Goal: Information Seeking & Learning: Learn about a topic

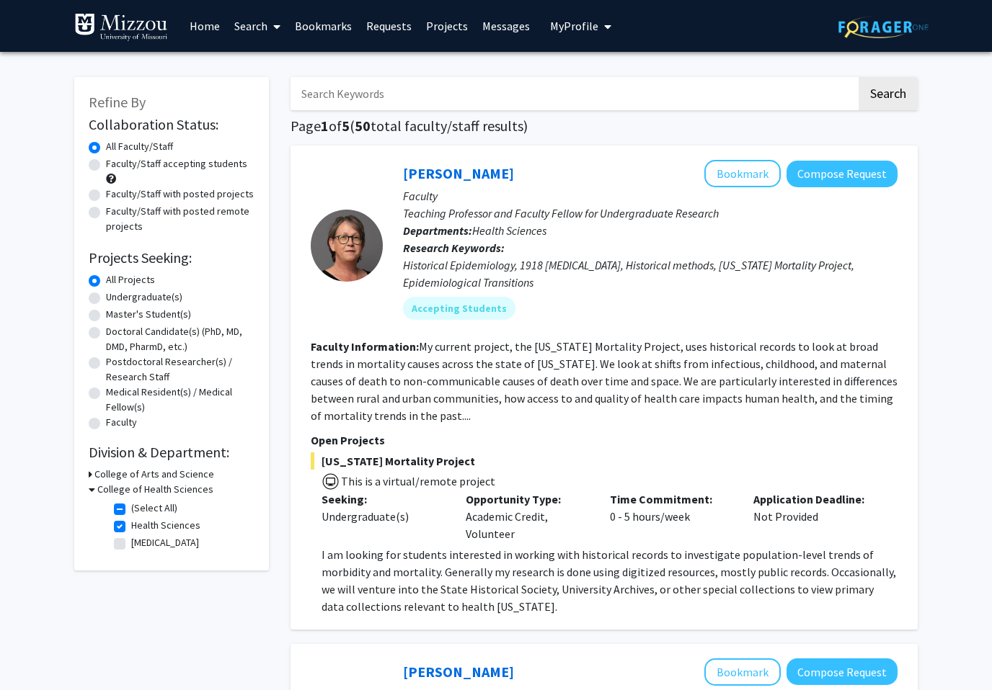
click at [213, 27] on link "Home" at bounding box center [204, 26] width 45 height 50
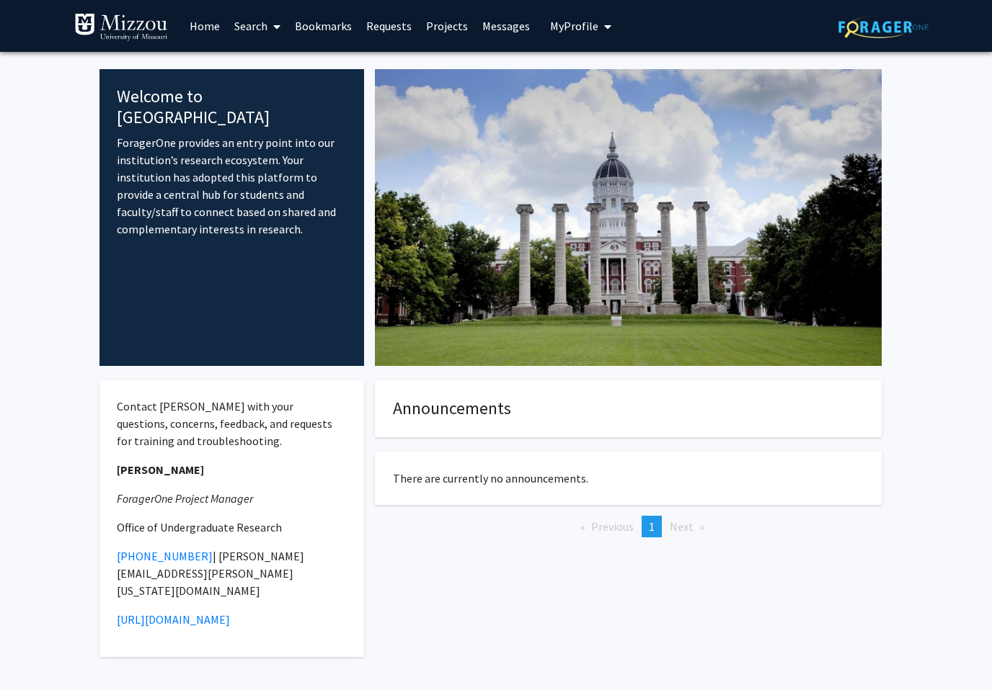
click at [258, 31] on link "Search" at bounding box center [257, 26] width 61 height 50
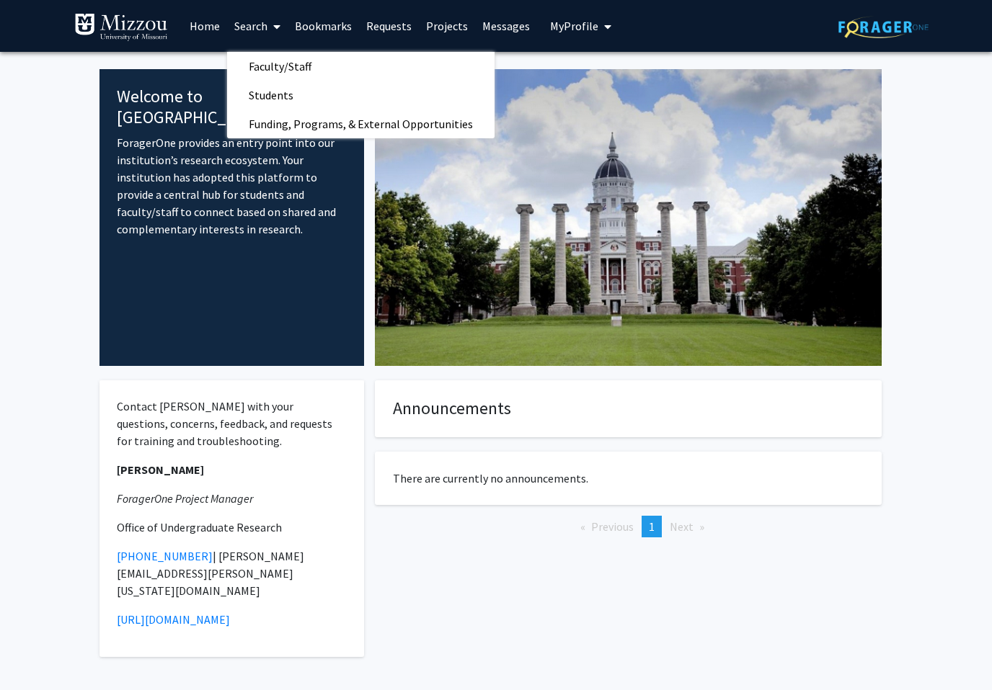
click at [263, 125] on span "Funding, Programs, & External Opportunities" at bounding box center [360, 124] width 267 height 29
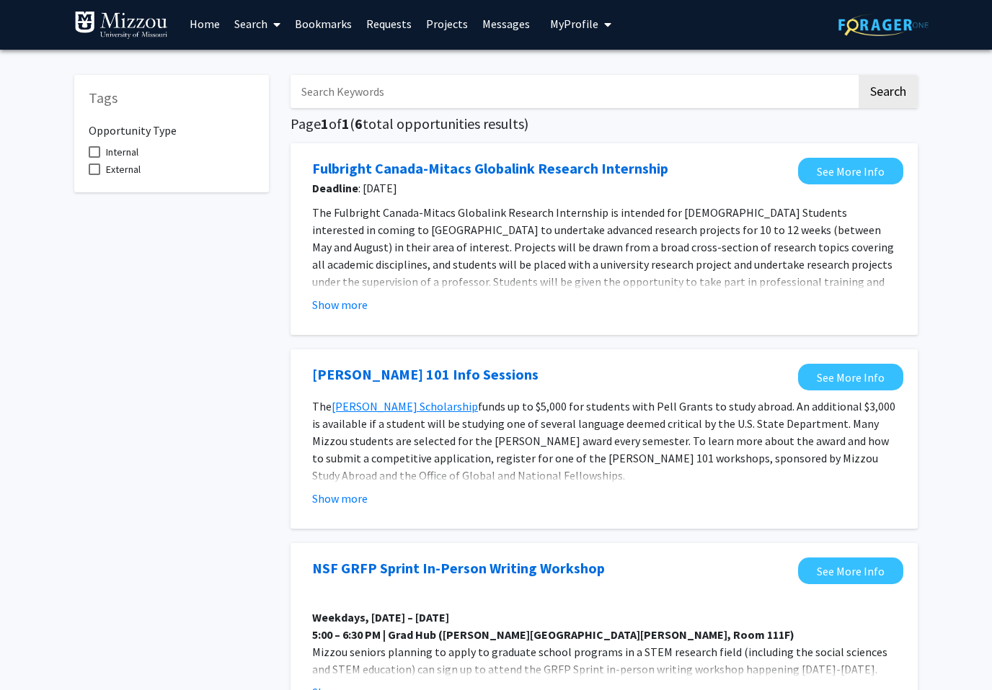
scroll to position [4, 0]
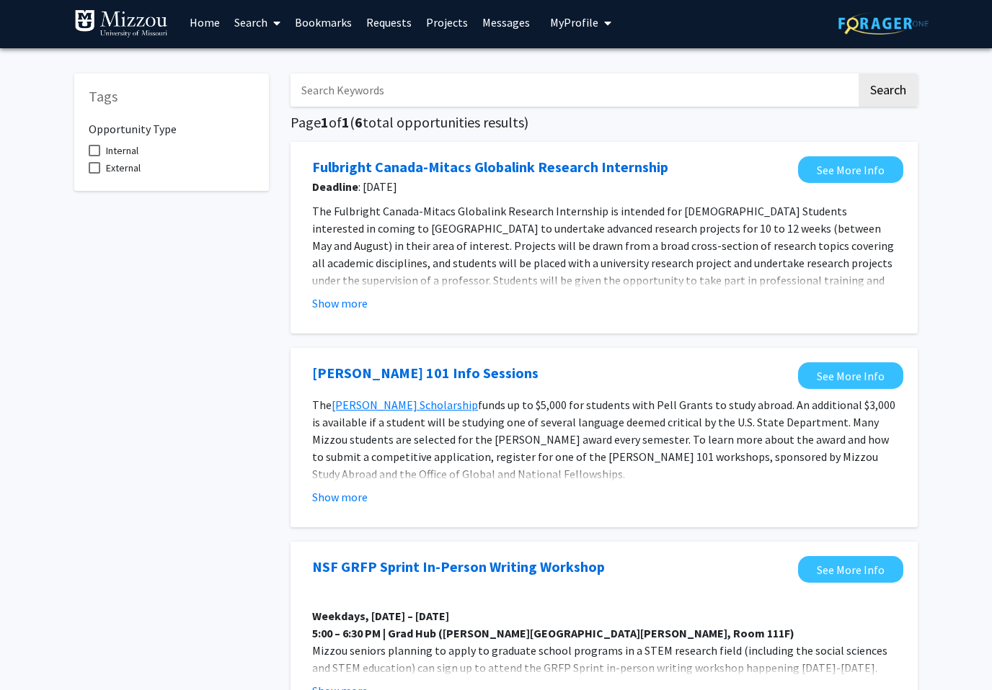
click at [255, 18] on link "Search" at bounding box center [257, 22] width 61 height 50
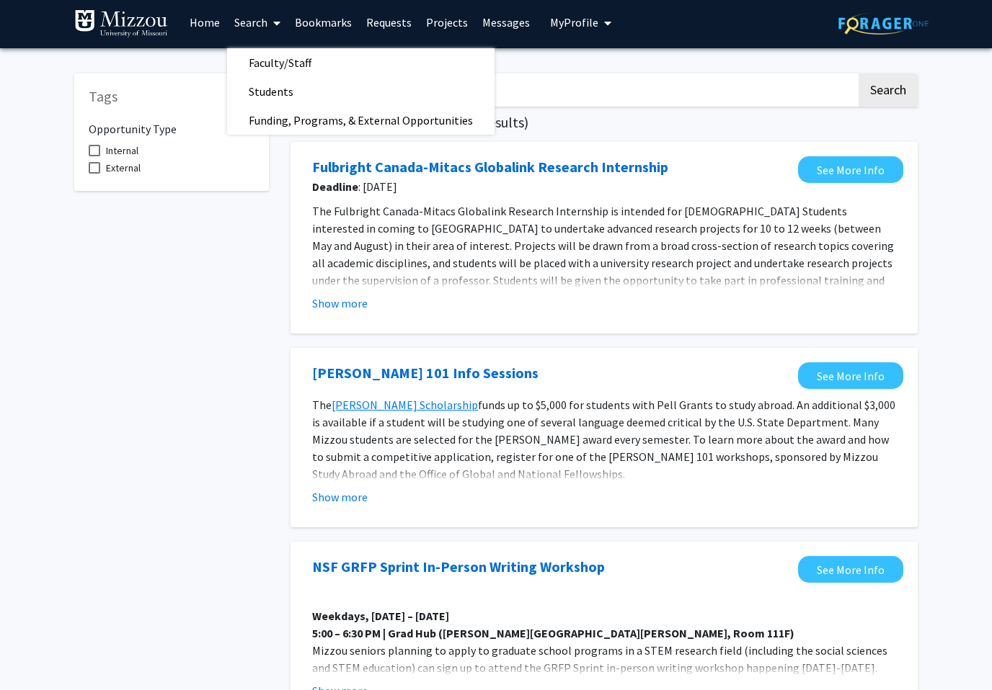
click at [273, 52] on span "Faculty/Staff" at bounding box center [280, 62] width 106 height 29
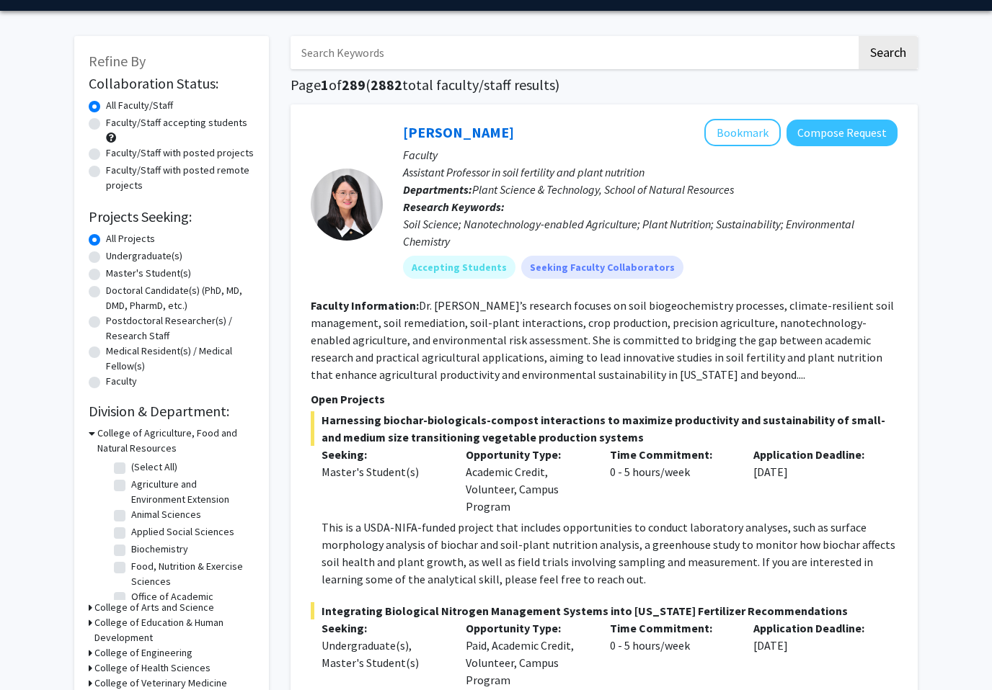
scroll to position [40, 0]
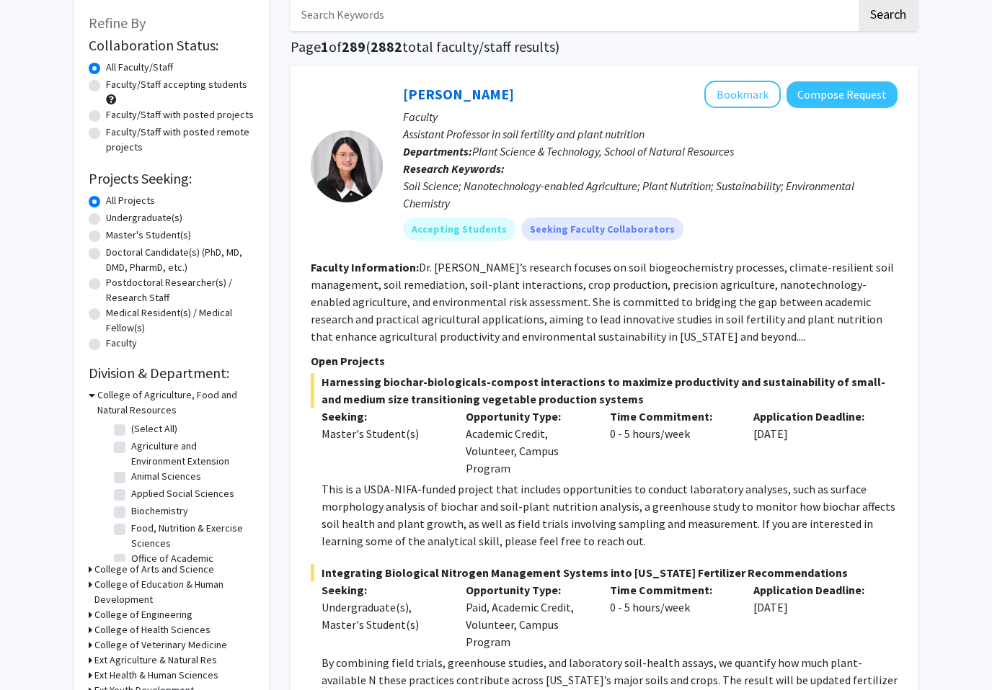
scroll to position [88, 0]
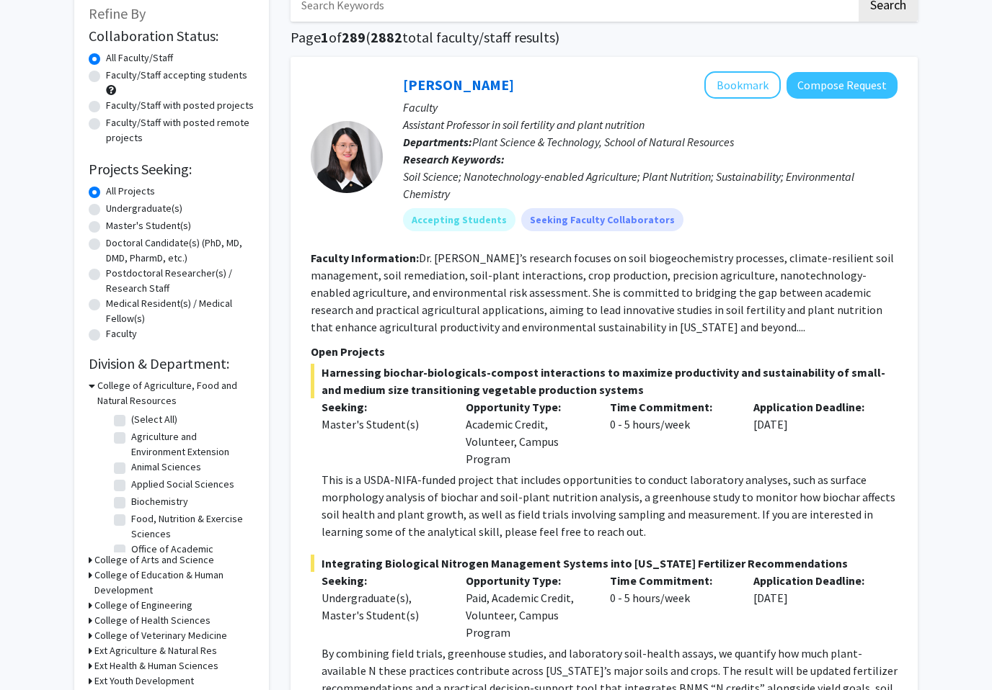
click at [106, 210] on label "Undergraduate(s)" at bounding box center [144, 209] width 76 height 15
click at [106, 210] on input "Undergraduate(s)" at bounding box center [110, 206] width 9 height 9
radio input "true"
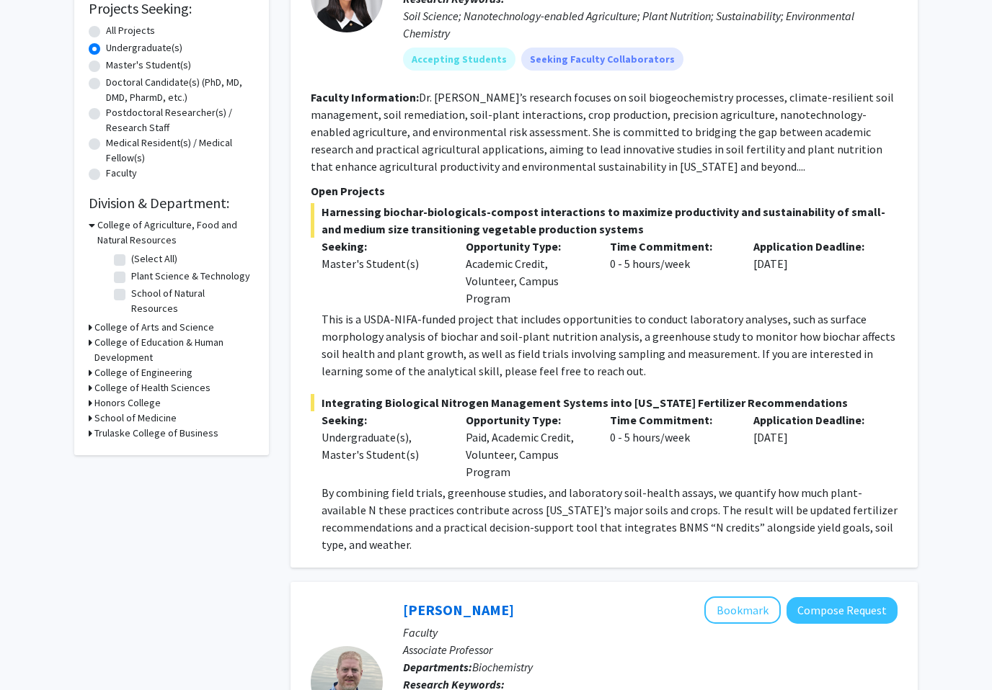
scroll to position [249, 0]
click at [128, 381] on h3 "College of Health Sciences" at bounding box center [152, 388] width 116 height 15
click at [131, 399] on label "Health Sciences" at bounding box center [165, 406] width 69 height 15
click at [131, 399] on input "Health Sciences" at bounding box center [135, 403] width 9 height 9
checkbox input "true"
